Goal: Task Accomplishment & Management: Manage account settings

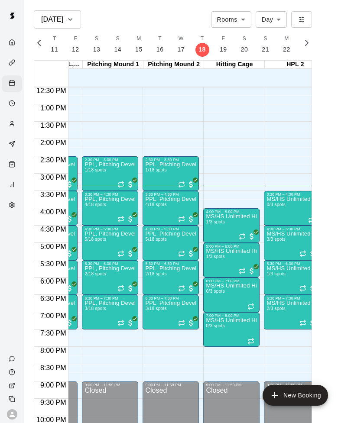
click at [225, 232] on div "MS/HS Unlimited Hitting 1/3 spots" at bounding box center [231, 425] width 51 height 423
click at [216, 247] on img "edit" at bounding box center [215, 244] width 10 height 10
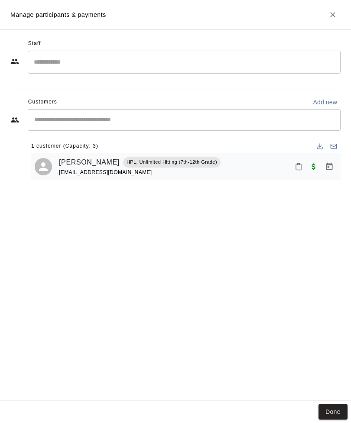
click at [335, 13] on icon "Close" at bounding box center [332, 14] width 5 height 5
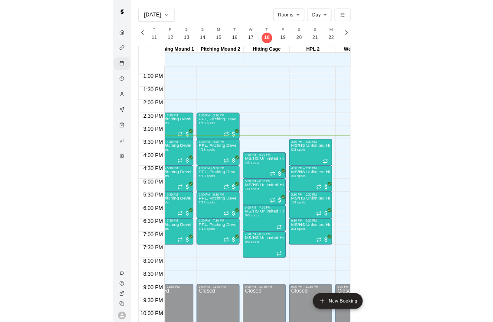
scroll to position [0, 201]
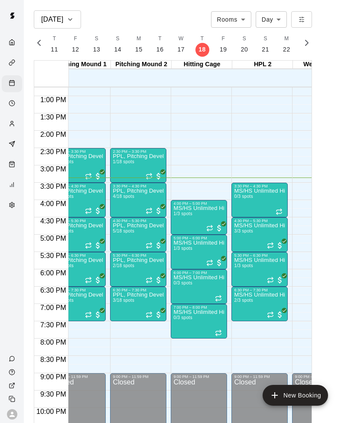
click at [184, 249] on span "1/3 spots" at bounding box center [182, 248] width 19 height 5
click at [182, 277] on img "edit" at bounding box center [183, 275] width 10 height 10
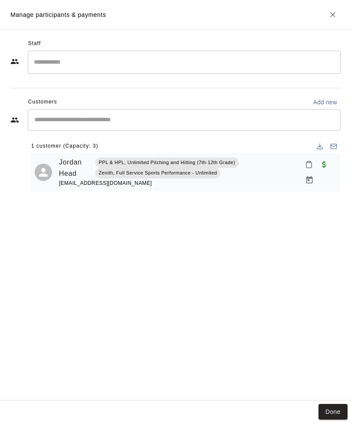
click at [331, 17] on icon "Close" at bounding box center [332, 14] width 9 height 9
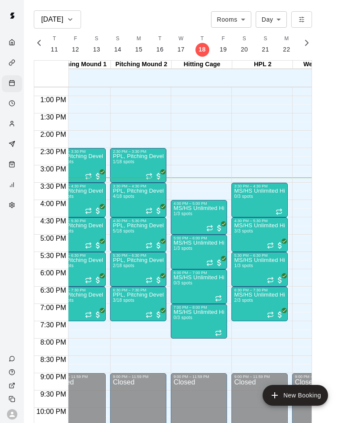
click at [252, 226] on p "MS/HS Unlimited Hitting" at bounding box center [259, 226] width 51 height 0
click at [243, 257] on img "edit" at bounding box center [243, 256] width 10 height 10
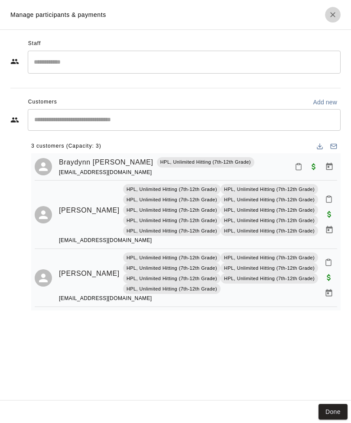
click at [331, 17] on icon "Close" at bounding box center [332, 14] width 5 height 5
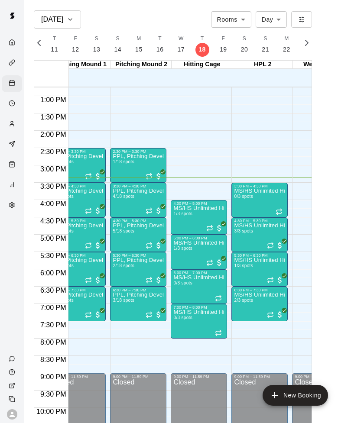
click at [243, 288] on img "edit" at bounding box center [243, 287] width 10 height 10
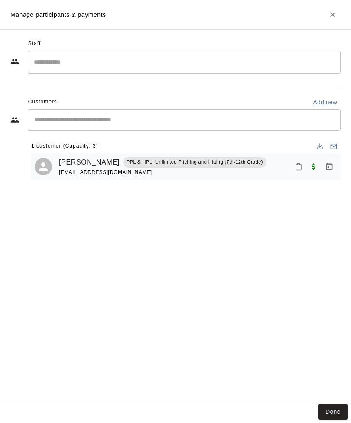
click at [332, 14] on icon "Close" at bounding box center [332, 14] width 5 height 5
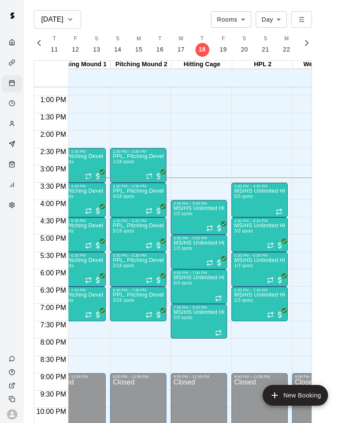
click at [246, 324] on img "edit" at bounding box center [243, 322] width 10 height 10
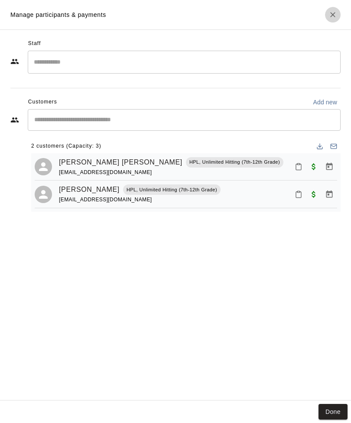
click at [335, 17] on icon "Close" at bounding box center [332, 14] width 9 height 9
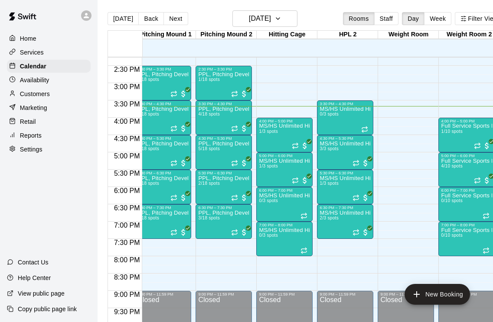
scroll to position [0, 189]
click at [272, 172] on div "MS/HS Unlimited Hitting 1/3 spots" at bounding box center [284, 319] width 51 height 322
click at [266, 188] on img "edit" at bounding box center [268, 189] width 10 height 10
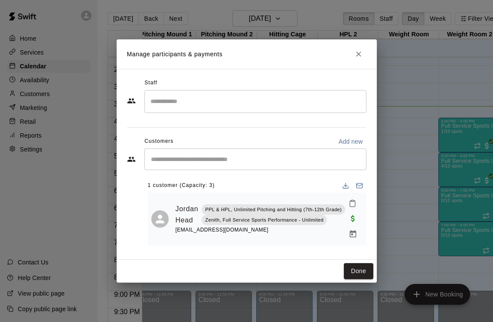
click at [350, 59] on button "Close" at bounding box center [358, 54] width 16 height 16
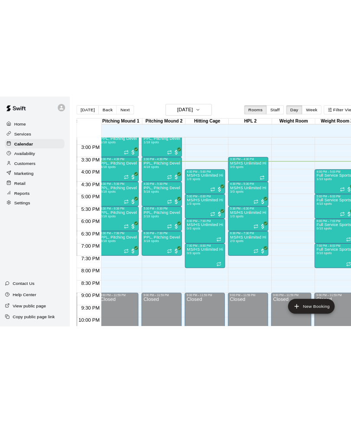
scroll to position [0, 185]
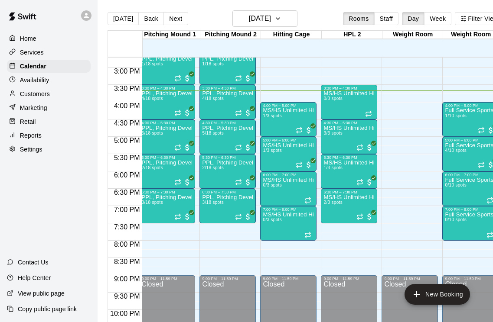
click at [334, 223] on img "edit" at bounding box center [332, 225] width 10 height 10
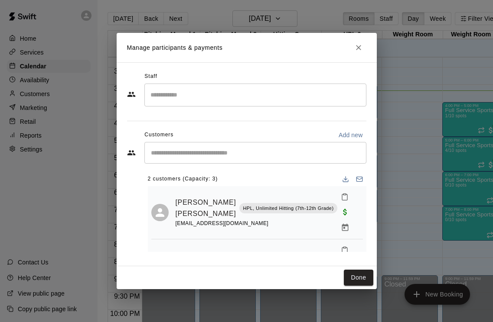
click at [350, 47] on icon "Close" at bounding box center [358, 47] width 5 height 5
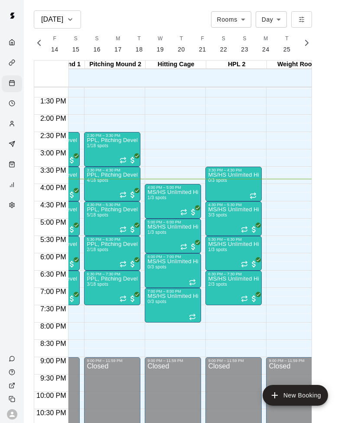
scroll to position [0, 227]
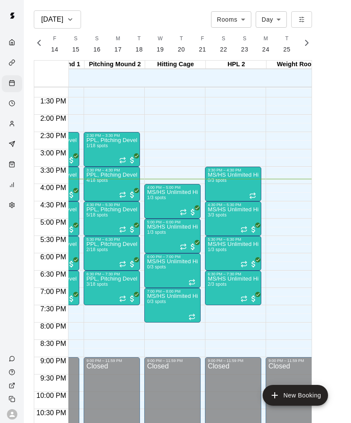
click at [225, 221] on div "MS/HS Unlimited Hitting 3/3 spots" at bounding box center [232, 418] width 51 height 423
click at [215, 240] on img "edit" at bounding box center [217, 237] width 10 height 10
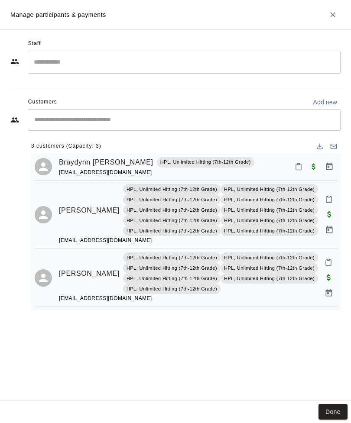
click at [335, 15] on icon "Close" at bounding box center [332, 14] width 9 height 9
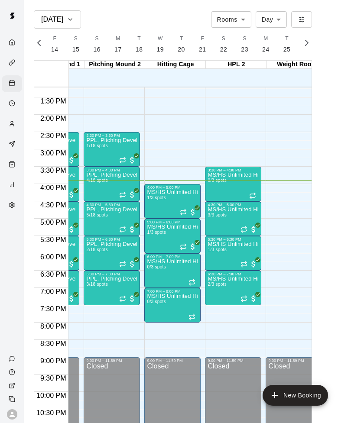
click at [224, 210] on p "MS/HS Unlimited Hitting" at bounding box center [232, 210] width 51 height 0
click at [221, 243] on img "edit" at bounding box center [217, 240] width 10 height 10
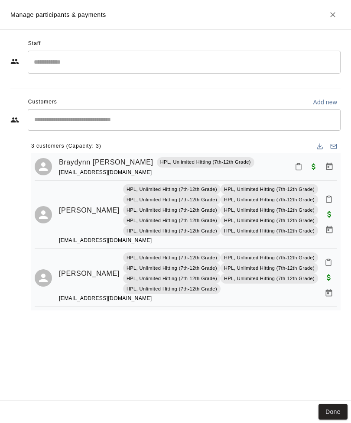
click at [331, 20] on button "Close" at bounding box center [333, 15] width 16 height 16
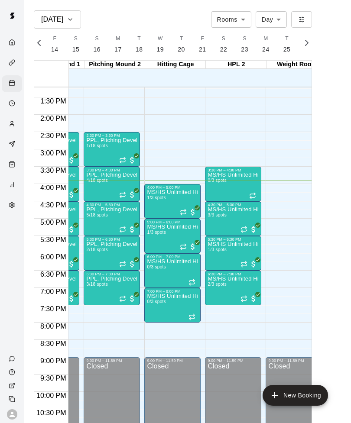
click at [154, 256] on img "edit" at bounding box center [156, 254] width 10 height 10
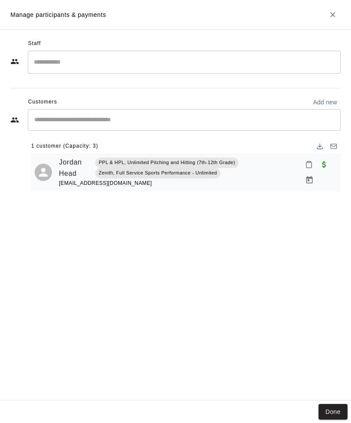
click at [337, 15] on icon "Close" at bounding box center [332, 14] width 9 height 9
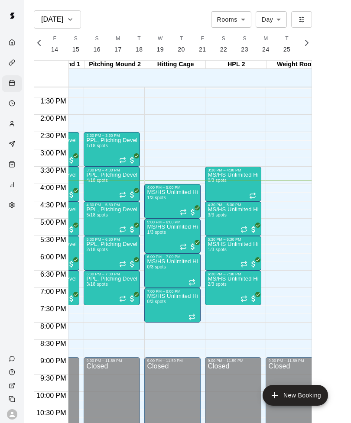
click at [218, 274] on img "edit" at bounding box center [217, 271] width 10 height 10
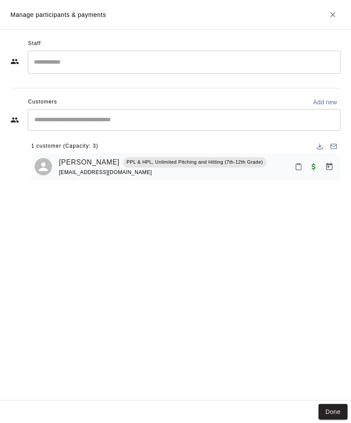
click at [330, 16] on icon "Close" at bounding box center [332, 14] width 9 height 9
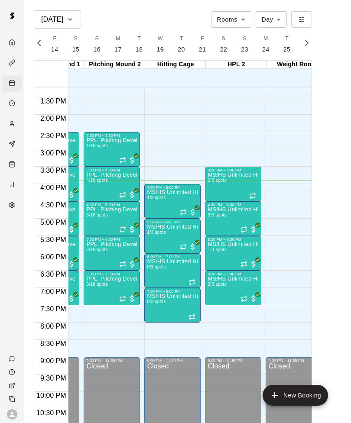
click at [225, 287] on span "2/3 spots" at bounding box center [216, 284] width 19 height 5
click at [218, 310] on img "edit" at bounding box center [217, 311] width 10 height 10
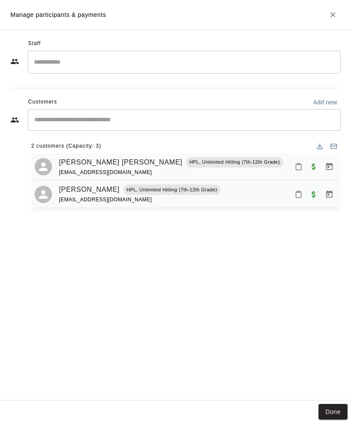
click at [330, 14] on icon "Close" at bounding box center [332, 14] width 9 height 9
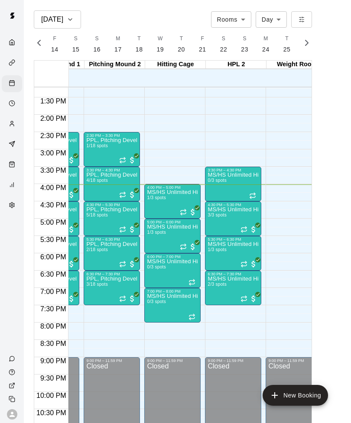
click at [221, 271] on img "edit" at bounding box center [217, 271] width 10 height 10
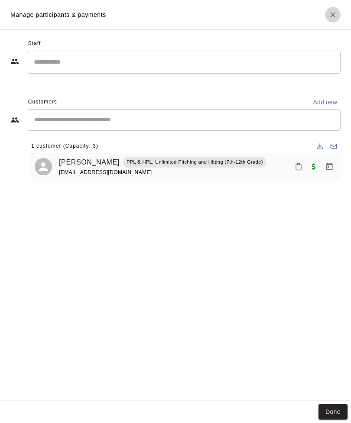
click at [330, 15] on icon "Close" at bounding box center [332, 14] width 9 height 9
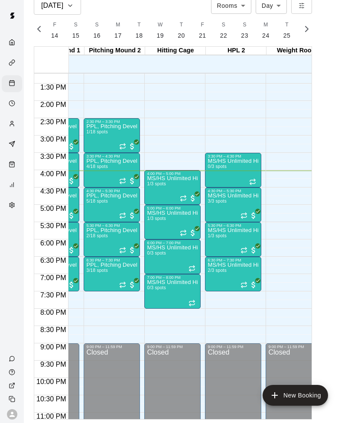
scroll to position [17, 0]
click at [218, 293] on img "edit" at bounding box center [217, 289] width 10 height 10
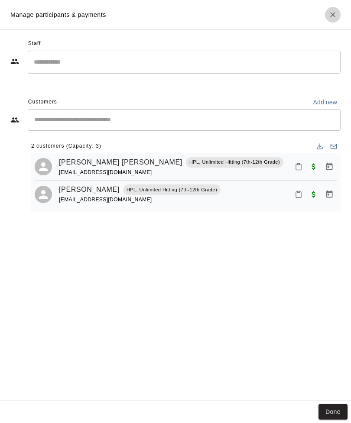
click at [335, 18] on icon "Close" at bounding box center [332, 14] width 9 height 9
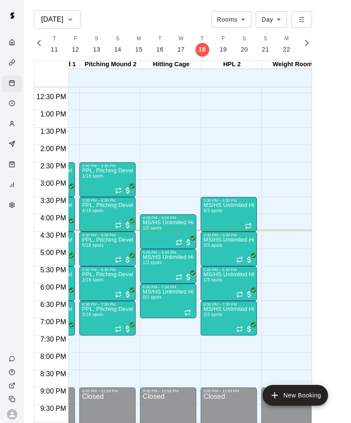
scroll to position [427, 234]
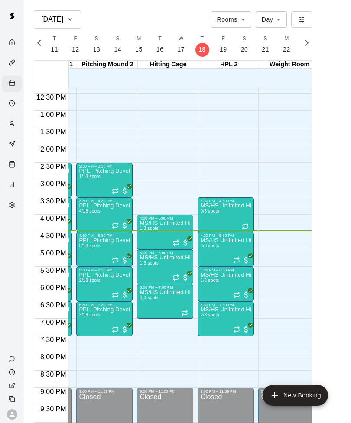
click at [213, 248] on span "3/3 spots" at bounding box center [209, 245] width 19 height 5
click at [210, 276] on img "edit" at bounding box center [209, 273] width 10 height 10
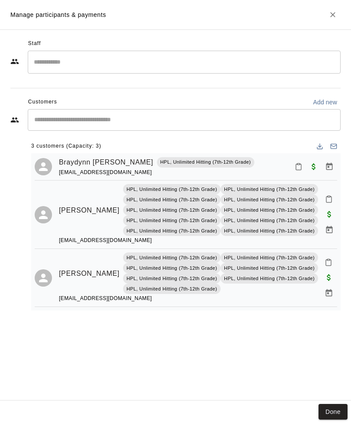
click at [339, 15] on button "Close" at bounding box center [333, 15] width 16 height 16
